Goal: Information Seeking & Learning: Understand process/instructions

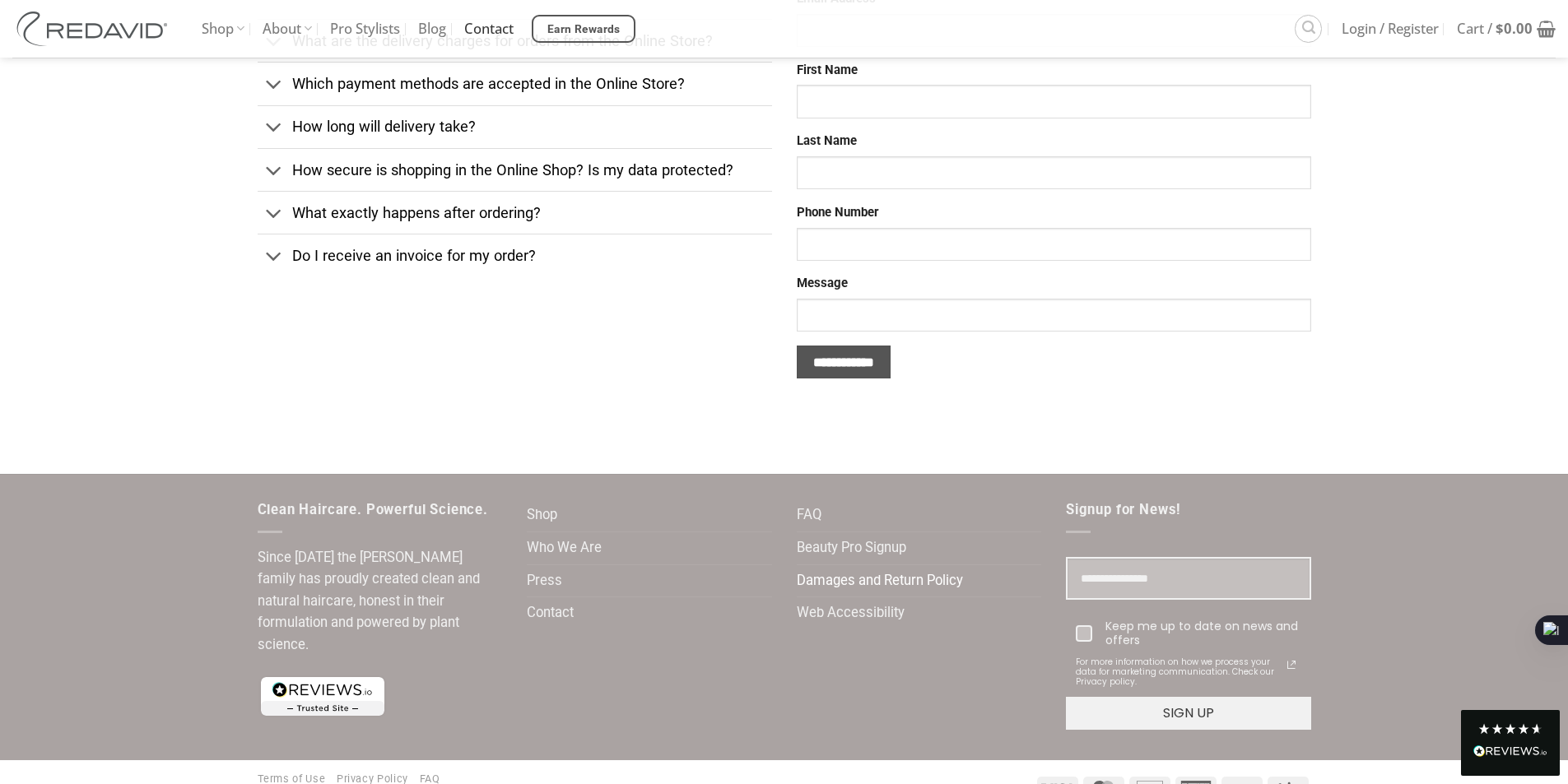
click at [922, 581] on link "Damages and Return Policy" at bounding box center [879, 581] width 166 height 32
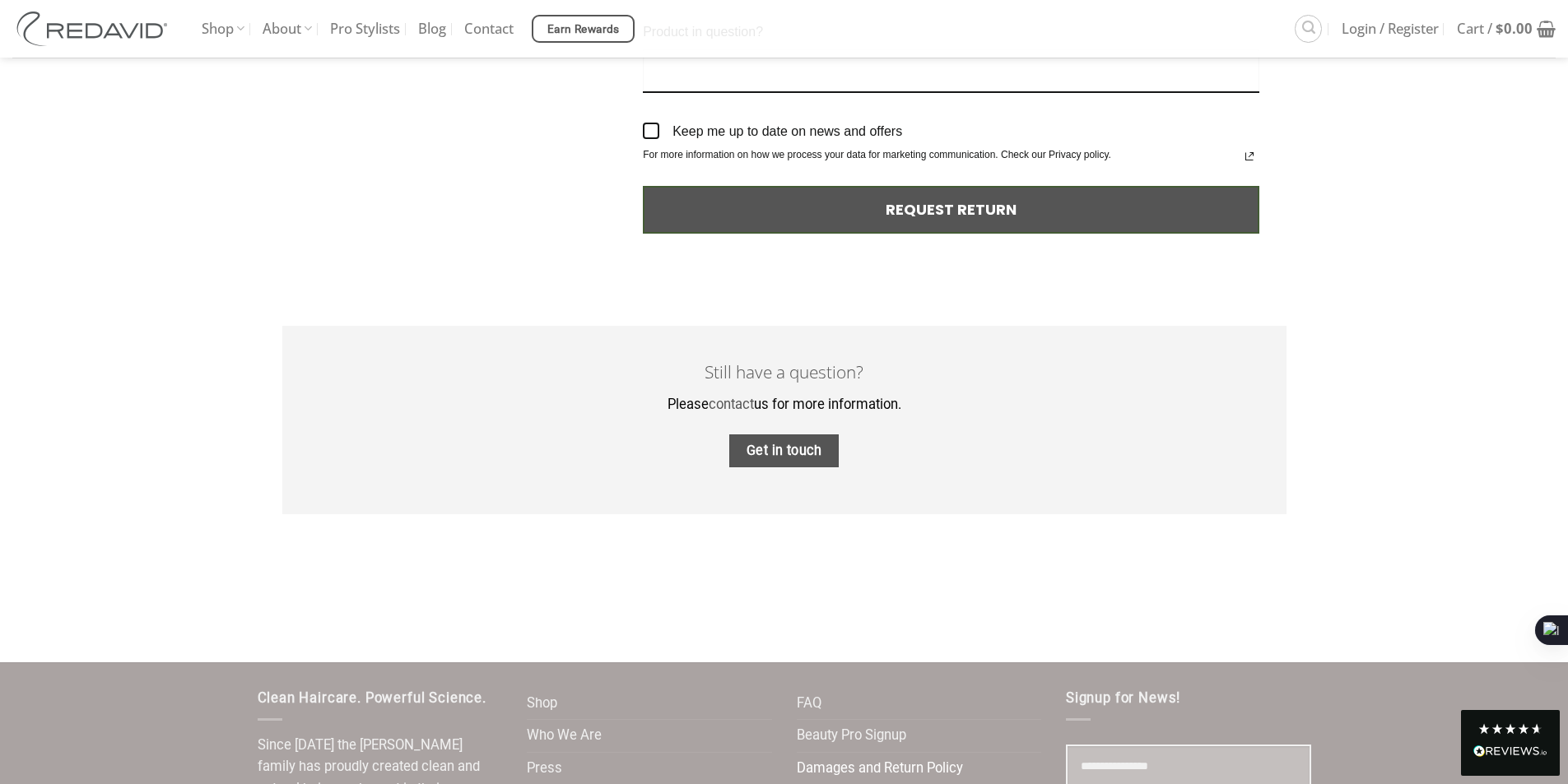
scroll to position [1696, 0]
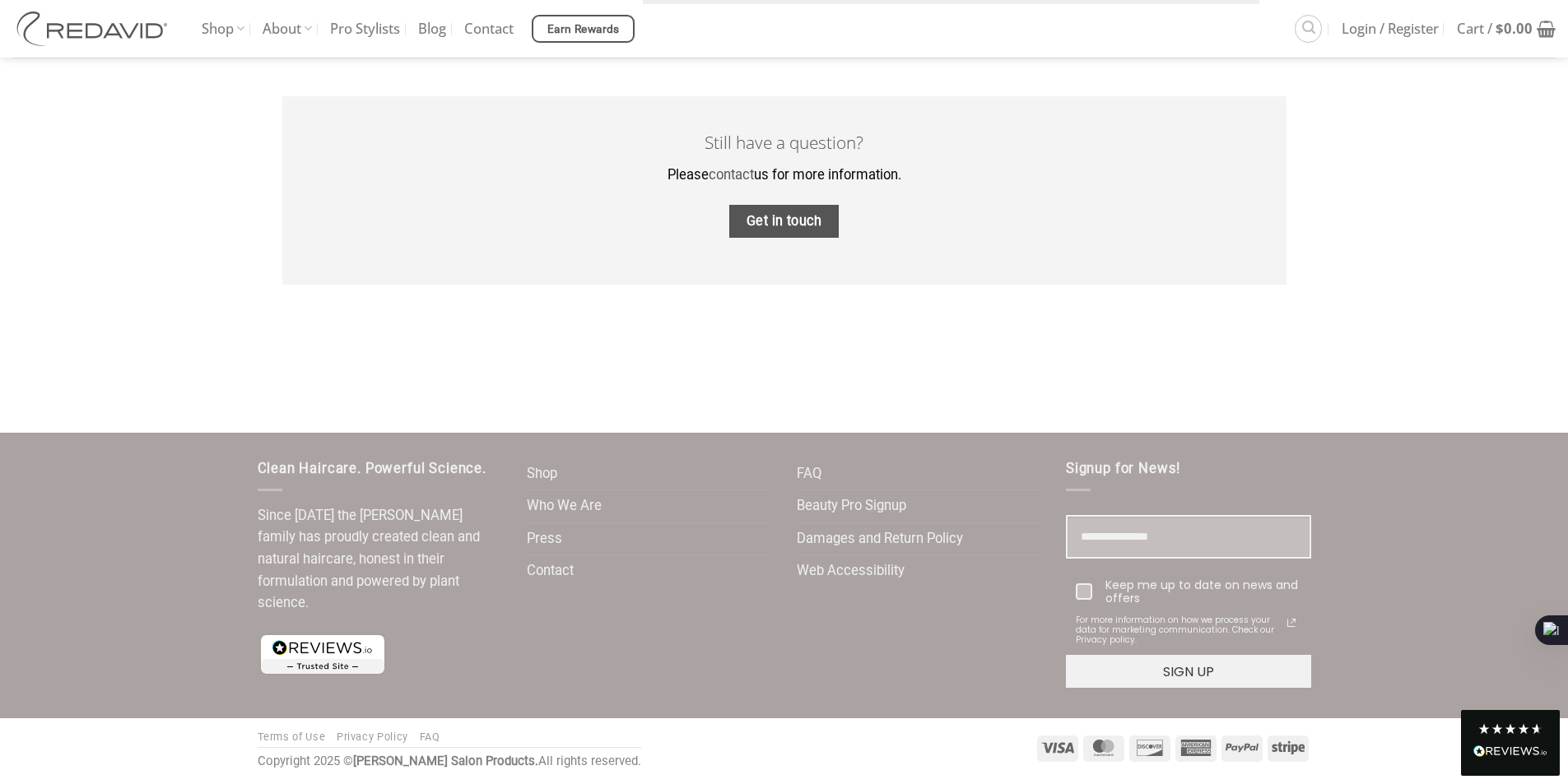
click at [362, 740] on link "Privacy Policy" at bounding box center [372, 737] width 72 height 12
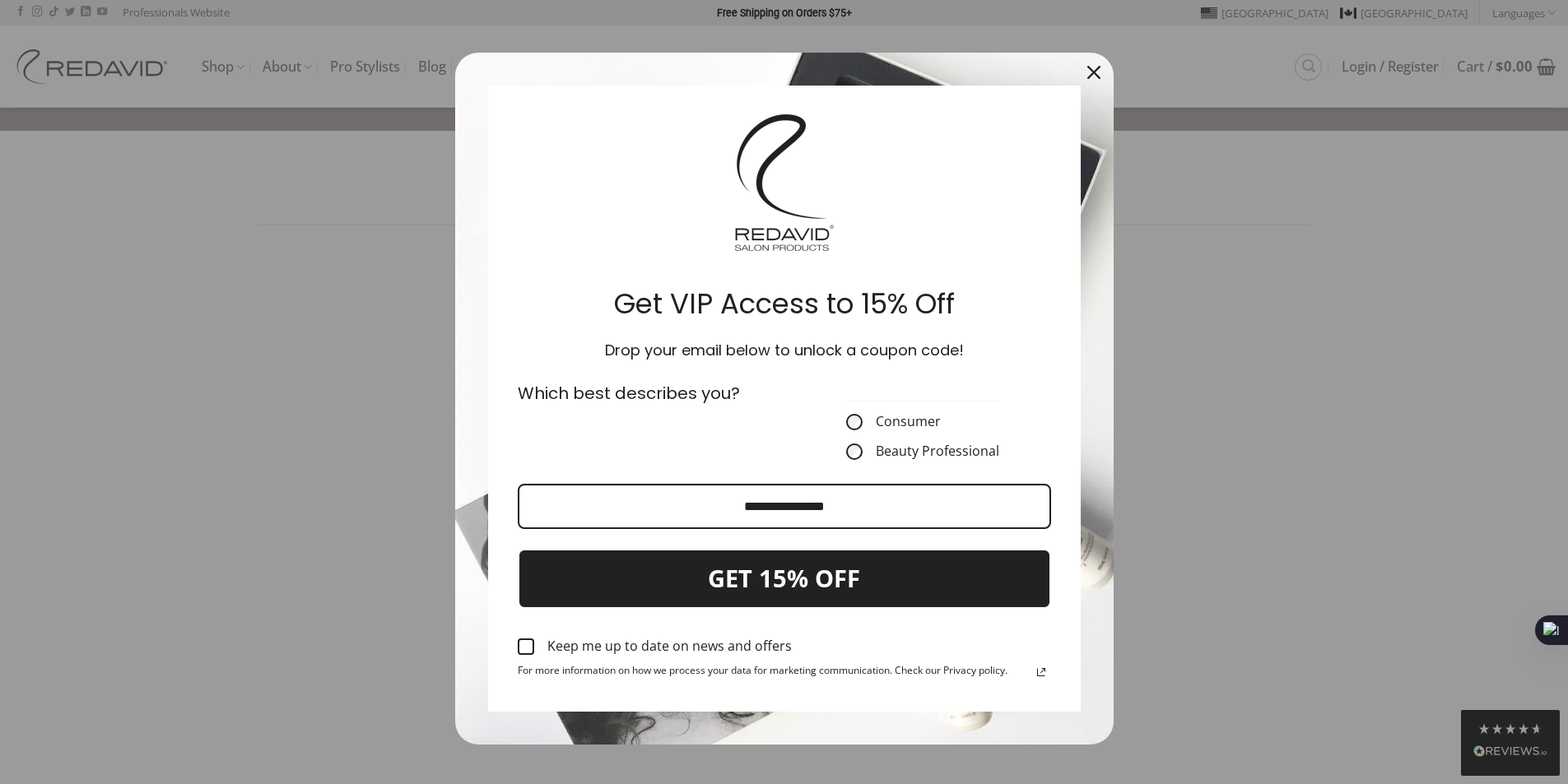
click at [1087, 78] on icon "close icon" at bounding box center [1094, 73] width 13 height 13
